Goal: Information Seeking & Learning: Learn about a topic

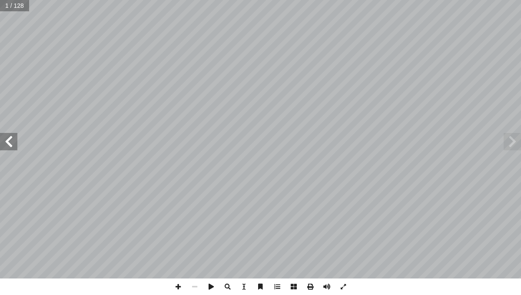
click at [13, 147] on span at bounding box center [8, 141] width 17 height 17
click at [13, 144] on span at bounding box center [8, 141] width 17 height 17
click at [8, 138] on span at bounding box center [8, 141] width 17 height 17
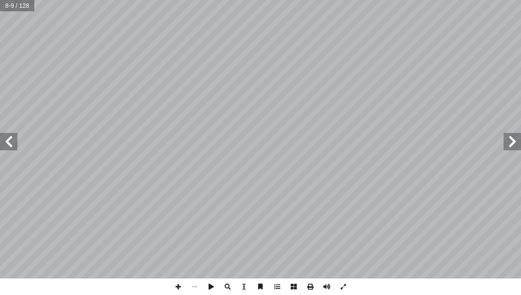
click at [8, 138] on span at bounding box center [8, 141] width 17 height 17
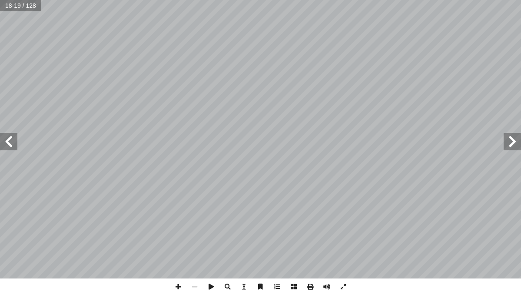
click at [8, 138] on span at bounding box center [8, 141] width 17 height 17
click at [9, 140] on span at bounding box center [8, 141] width 17 height 17
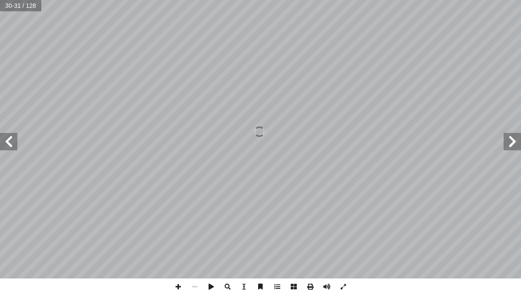
click at [9, 140] on span at bounding box center [8, 141] width 17 height 17
click at [175, 286] on span at bounding box center [178, 287] width 17 height 17
click at [193, 287] on span at bounding box center [194, 287] width 17 height 17
click at [180, 290] on span at bounding box center [178, 287] width 17 height 17
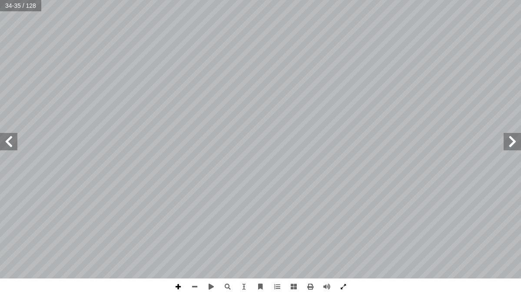
click at [179, 288] on span at bounding box center [178, 287] width 17 height 17
click at [301, 295] on div "ُ رس َّ الد 2 الملايين مع حمل َ ن ْ م ِ ض ُ ع ْ الجم ع: ْ الجم َ ناتج ُ د ِ ج أ…" at bounding box center [260, 147] width 521 height 295
click at [240, 295] on div "ُ رس َّ الد 2 الملايين مع حمل َ ن ْ م ِ ض ُ ع ْ الجم ع: ْ الجم َ ناتج ُ د ِ ج أ…" at bounding box center [260, 147] width 521 height 295
drag, startPoint x: 262, startPoint y: 295, endPoint x: 271, endPoint y: 295, distance: 9.1
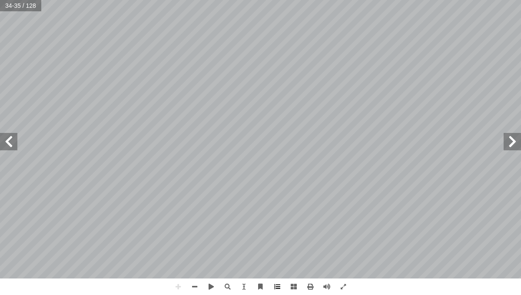
click at [271, 295] on div at bounding box center [261, 287] width 182 height 17
drag, startPoint x: 290, startPoint y: 295, endPoint x: -35, endPoint y: 295, distance: 325.6
click at [12, 139] on span at bounding box center [8, 141] width 17 height 17
click at [175, 286] on span at bounding box center [178, 287] width 17 height 17
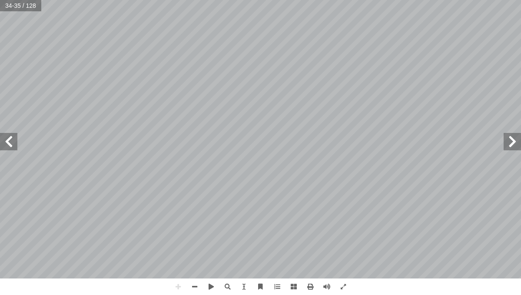
click at [0, 46] on html "الصفحة الرئيسية الصف الأول الصف الثاني الصف الثالث الصف الرابع الصف الخامس الصف…" at bounding box center [260, 39] width 521 height 79
